Goal: Task Accomplishment & Management: Use online tool/utility

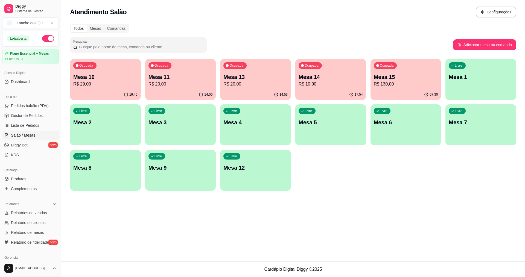
click at [107, 78] on p "Mesa 10" at bounding box center [105, 77] width 64 height 8
click at [187, 82] on p "R$ 20,00" at bounding box center [181, 84] width 64 height 7
click at [270, 71] on div "Ocupada Mesa 13 R$ 20,00" at bounding box center [255, 74] width 71 height 30
click at [365, 78] on div "Ocupada Mesa 14 R$ 10,00" at bounding box center [330, 74] width 71 height 30
click at [394, 77] on p "Mesa 15" at bounding box center [406, 77] width 62 height 7
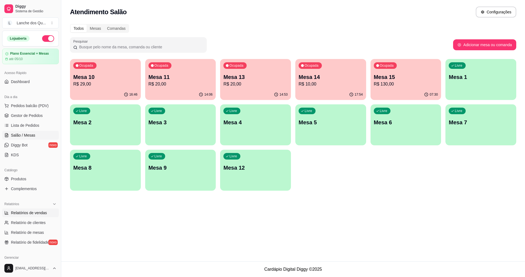
click at [32, 210] on link "Relatórios de vendas" at bounding box center [30, 213] width 57 height 9
select select "ALL"
select select "0"
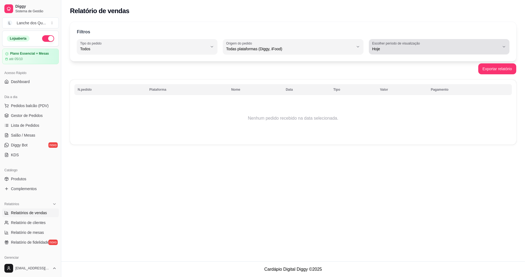
click at [409, 49] on span "Hoje" at bounding box center [436, 48] width 128 height 5
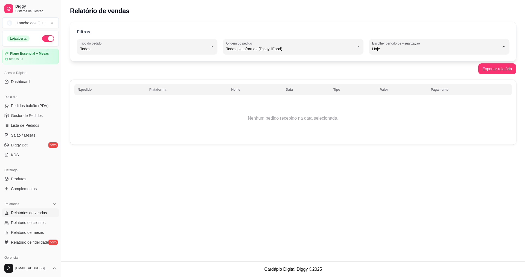
click at [384, 120] on li "Customizado" at bounding box center [439, 116] width 131 height 8
type input "-1"
select select "-1"
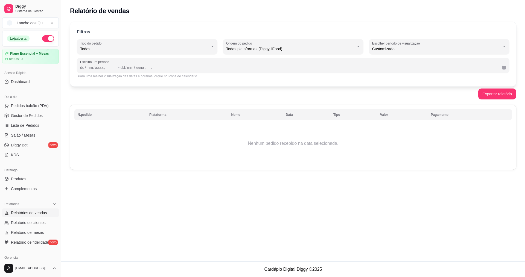
click at [79, 67] on div "Escolha um período dd / mm / aaaa , –– : –– - dd / mm / aaaa , –– : ––" at bounding box center [293, 65] width 433 height 15
click at [82, 68] on div "dd" at bounding box center [82, 67] width 5 height 5
click at [150, 96] on div "Exportar relatório" at bounding box center [293, 94] width 447 height 11
click at [201, 99] on div "Exportar relatório" at bounding box center [293, 94] width 447 height 11
drag, startPoint x: 129, startPoint y: 100, endPoint x: 131, endPoint y: 93, distance: 7.0
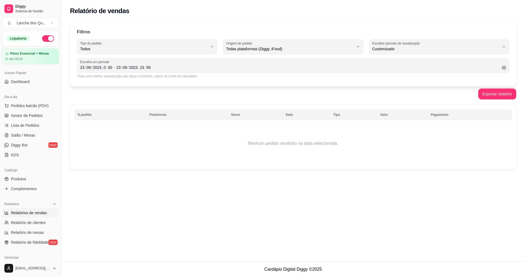
click at [130, 99] on div "Filtros ALL Tipo do pedido Todos Entrega Retirada Mesa Consumo local Tipo do pe…" at bounding box center [293, 98] width 464 height 158
click at [131, 99] on div "Exportar relatório" at bounding box center [293, 94] width 447 height 11
click at [105, 68] on div "0" at bounding box center [104, 67] width 3 height 5
click at [143, 69] on div "23" at bounding box center [142, 67] width 5 height 5
click at [90, 86] on div "Filtros ALL Tipo do pedido Todos Entrega Retirada Mesa Consumo local Tipo do pe…" at bounding box center [293, 54] width 447 height 65
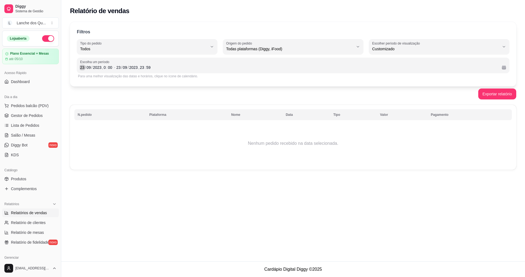
click at [81, 67] on div "23" at bounding box center [82, 67] width 5 height 5
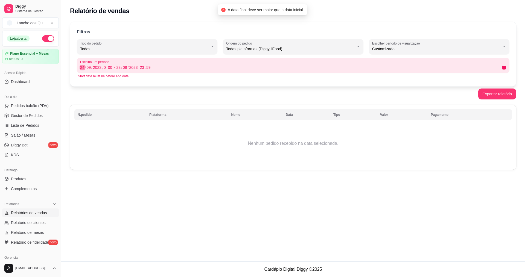
click at [83, 69] on div "24" at bounding box center [82, 67] width 5 height 5
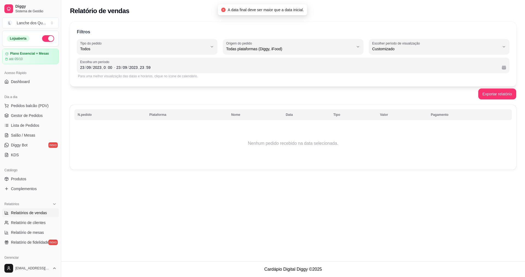
click at [102, 95] on div "Exportar relatório" at bounding box center [293, 94] width 447 height 11
click at [97, 68] on div "2023" at bounding box center [97, 67] width 10 height 5
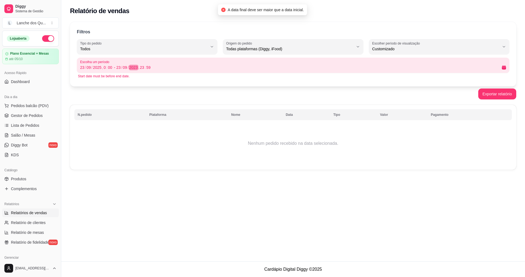
click at [133, 68] on div "2023" at bounding box center [134, 67] width 10 height 5
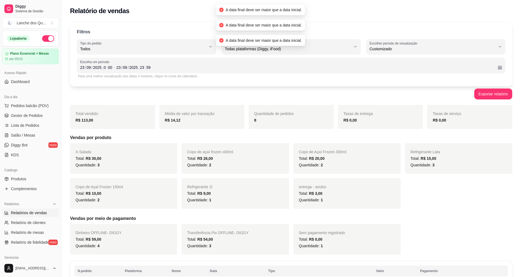
click at [145, 91] on div "Exportar relatório" at bounding box center [291, 94] width 442 height 11
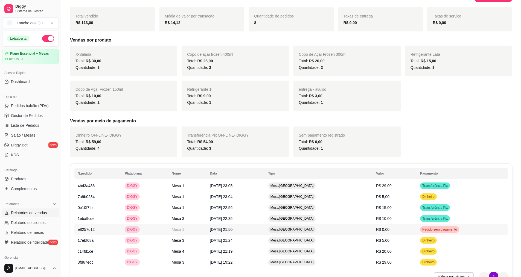
scroll to position [0, 0]
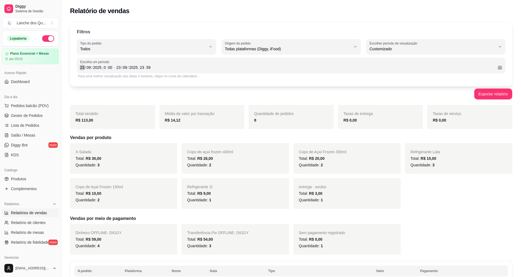
click at [82, 67] on div "23" at bounding box center [82, 67] width 5 height 5
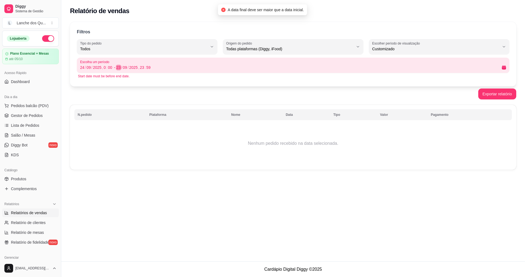
click at [118, 66] on div "23" at bounding box center [118, 67] width 5 height 5
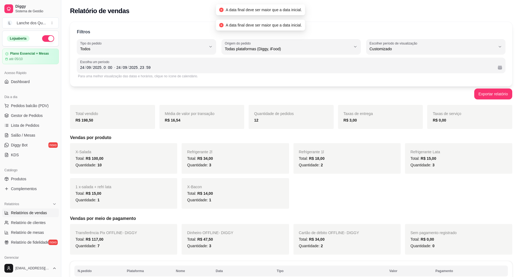
click at [137, 100] on div "Filtros ALL Tipo do pedido Todos Entrega Retirada Mesa Consumo local Tipo do pe…" at bounding box center [291, 226] width 460 height 415
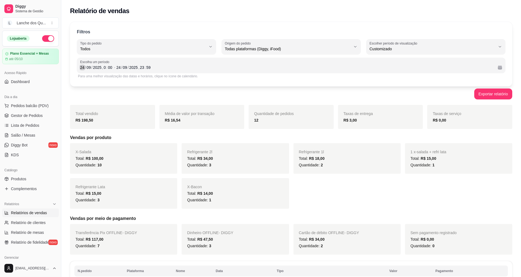
click at [82, 68] on div "24" at bounding box center [82, 67] width 5 height 5
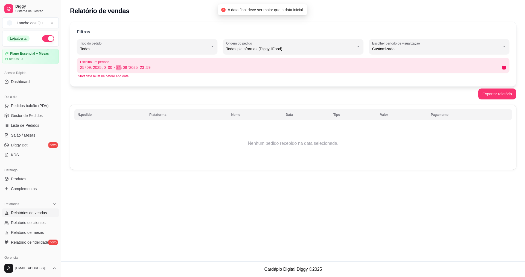
click at [118, 69] on div "24" at bounding box center [118, 67] width 5 height 5
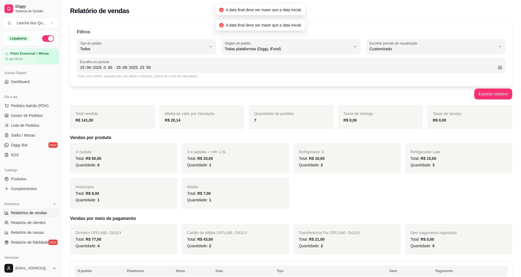
click at [168, 99] on div "Exportar relatório" at bounding box center [291, 94] width 442 height 11
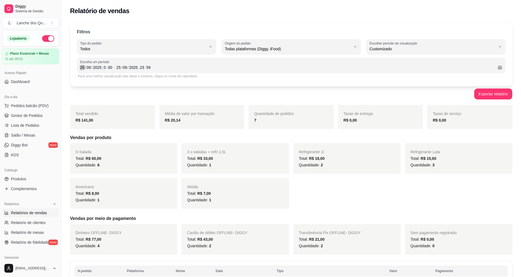
click at [81, 69] on div "25" at bounding box center [82, 67] width 5 height 5
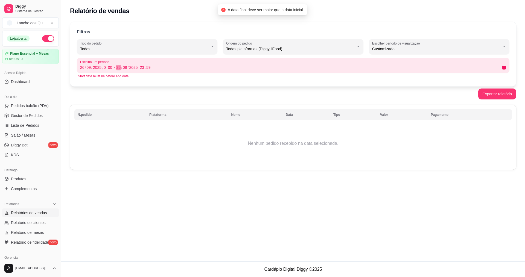
click at [118, 68] on div "25" at bounding box center [118, 67] width 5 height 5
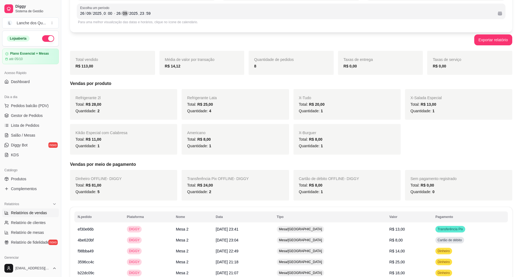
scroll to position [55, 0]
click at [166, 276] on td "DIGGY" at bounding box center [148, 272] width 49 height 11
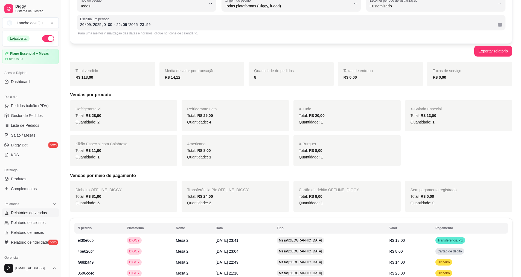
scroll to position [0, 0]
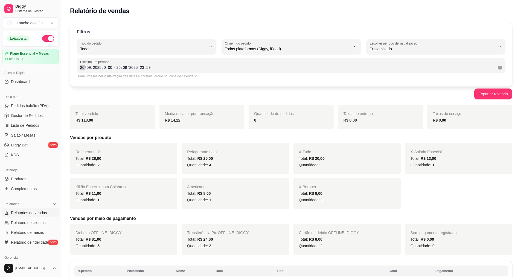
click at [81, 68] on div "26" at bounding box center [82, 67] width 5 height 5
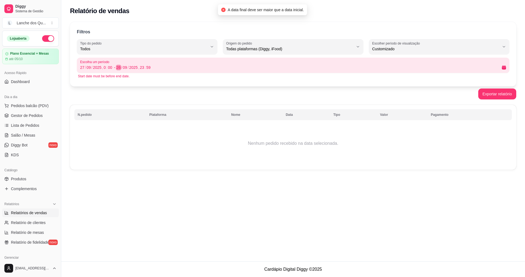
click at [119, 67] on div "26" at bounding box center [118, 67] width 5 height 5
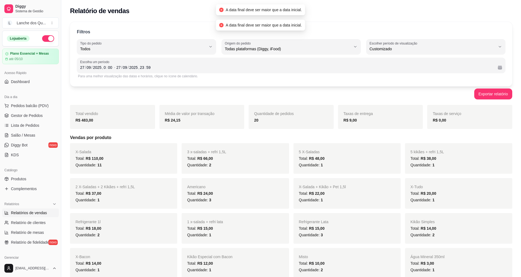
click at [152, 95] on div "Exportar relatório" at bounding box center [291, 94] width 442 height 11
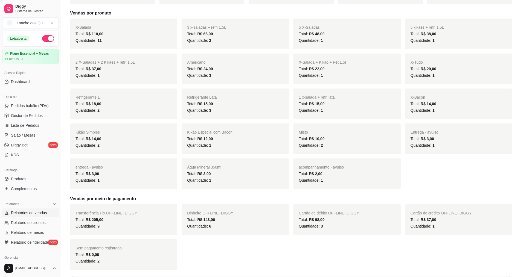
scroll to position [164, 0]
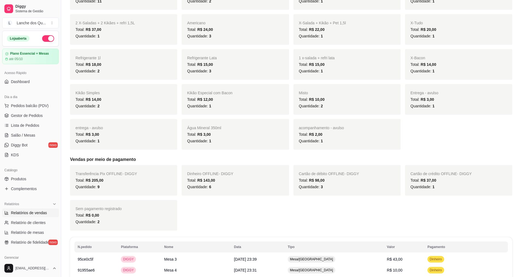
click at [152, 233] on div "Filtros ALL Tipo do pedido Todos Entrega Retirada Mesa Consumo local Tipo do pe…" at bounding box center [291, 175] width 460 height 643
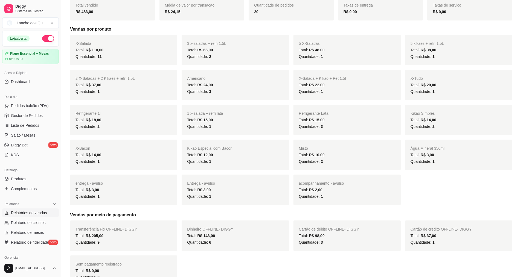
scroll to position [0, 0]
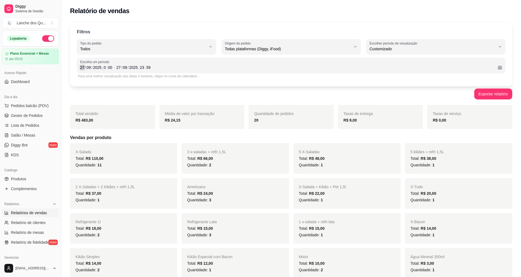
click at [81, 67] on div "27" at bounding box center [82, 67] width 5 height 5
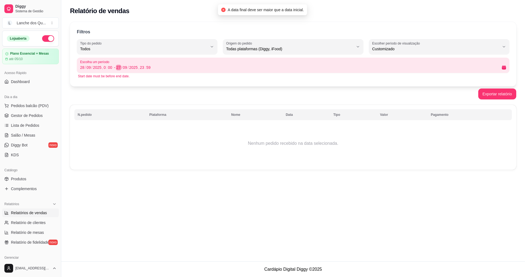
click at [117, 68] on div "27" at bounding box center [118, 67] width 5 height 5
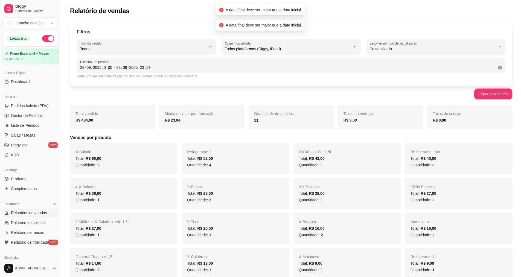
click at [175, 97] on div "Exportar relatório" at bounding box center [291, 94] width 442 height 11
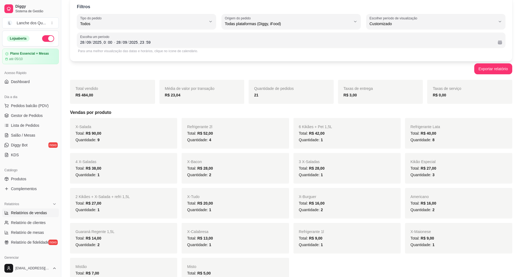
scroll to position [219, 0]
